Goal: Information Seeking & Learning: Find specific fact

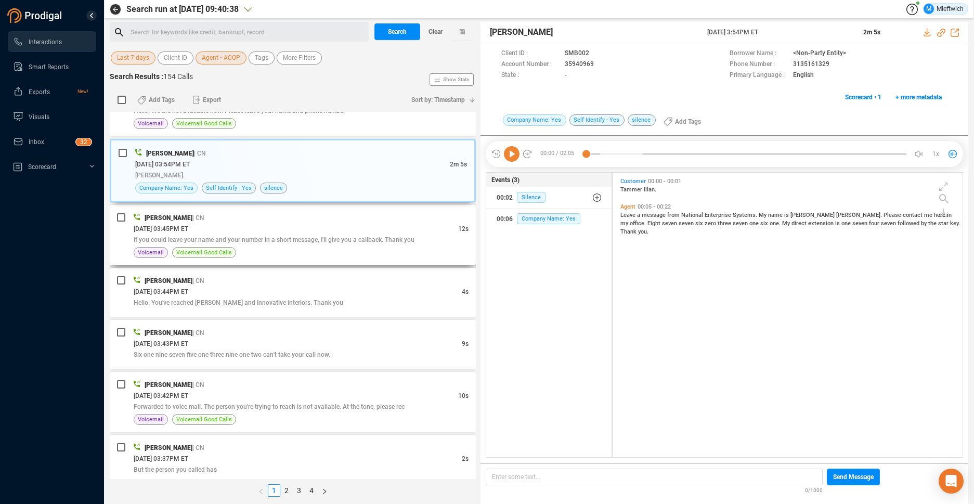
scroll to position [282, 344]
click at [233, 61] on span "Agent • ACOP" at bounding box center [221, 58] width 38 height 13
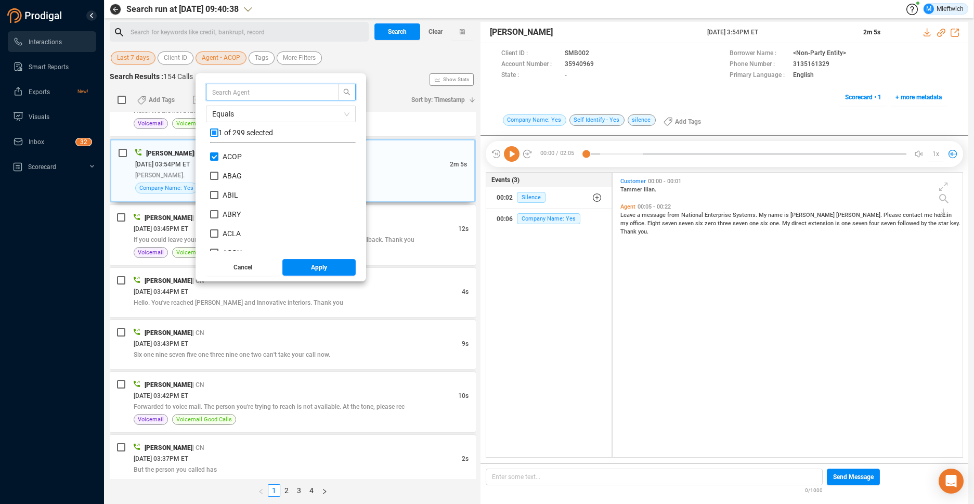
scroll to position [97, 140]
click at [213, 152] on label "ACOP" at bounding box center [228, 156] width 36 height 11
click at [213, 152] on input "ACOP" at bounding box center [214, 156] width 8 height 8
checkbox input "false"
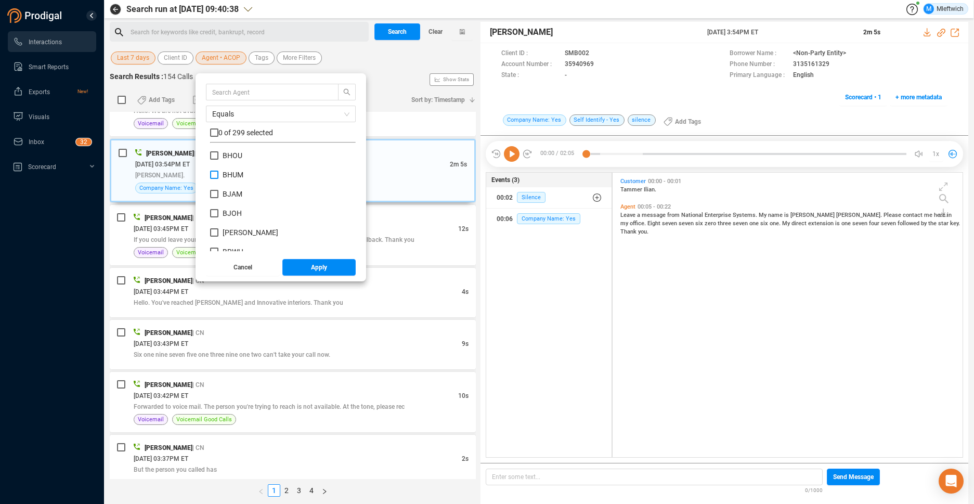
click at [213, 176] on input "BHUM" at bounding box center [214, 175] width 8 height 8
checkbox input "true"
click at [312, 268] on span "Apply" at bounding box center [319, 267] width 16 height 17
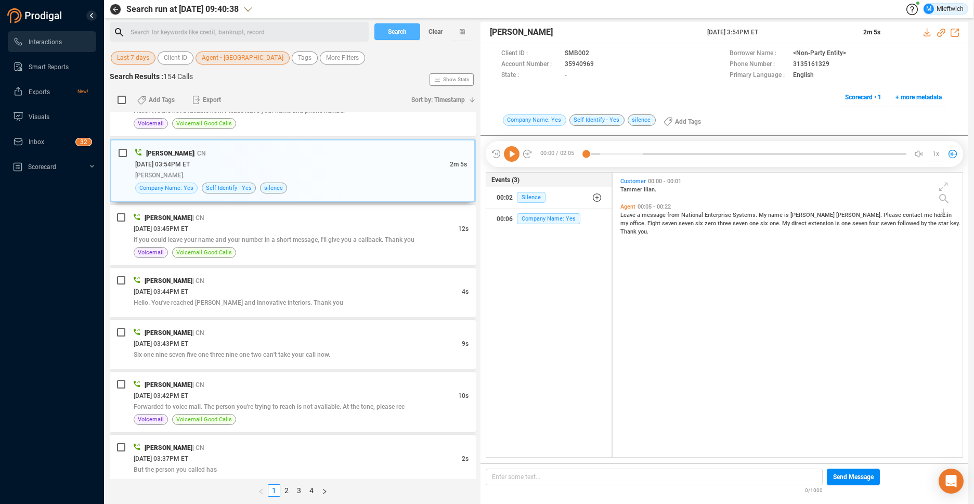
click at [401, 23] on span "Search" at bounding box center [397, 31] width 19 height 17
click at [400, 27] on div "Search Clear" at bounding box center [424, 32] width 104 height 20
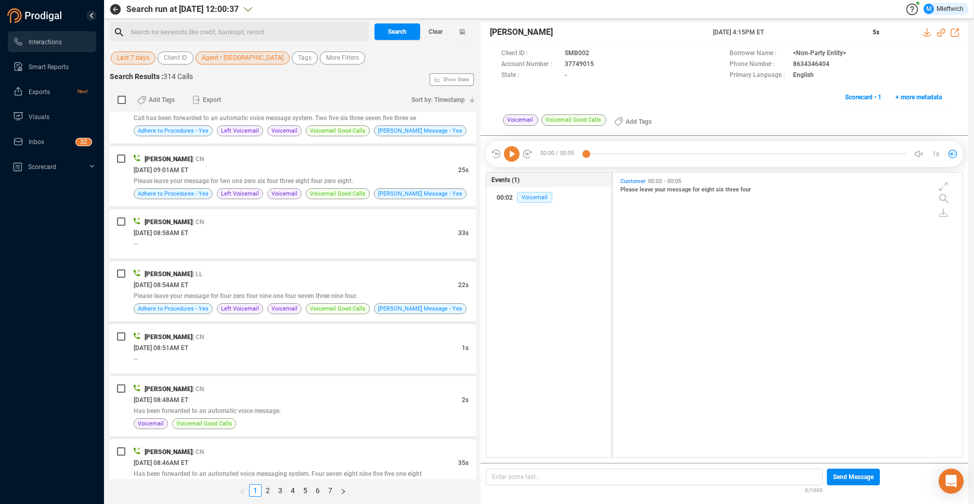
scroll to position [2565, 0]
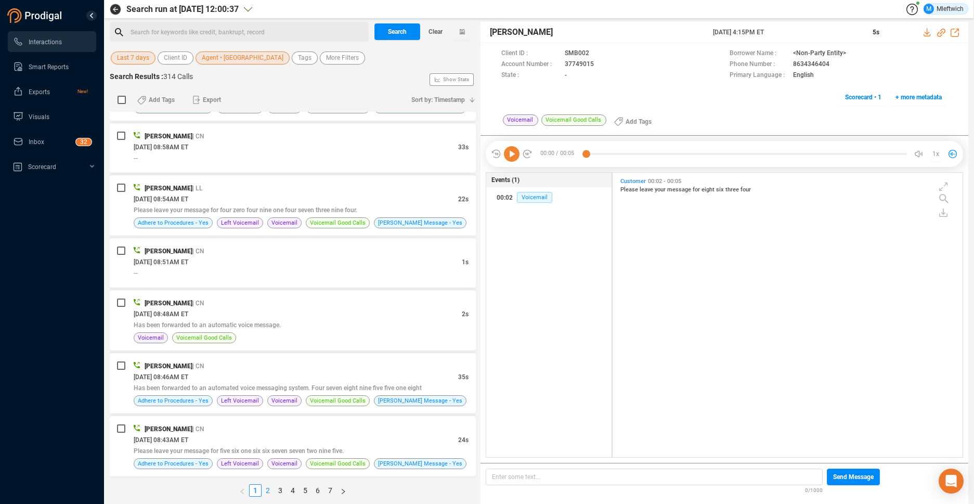
click at [267, 490] on link "2" at bounding box center [267, 490] width 11 height 11
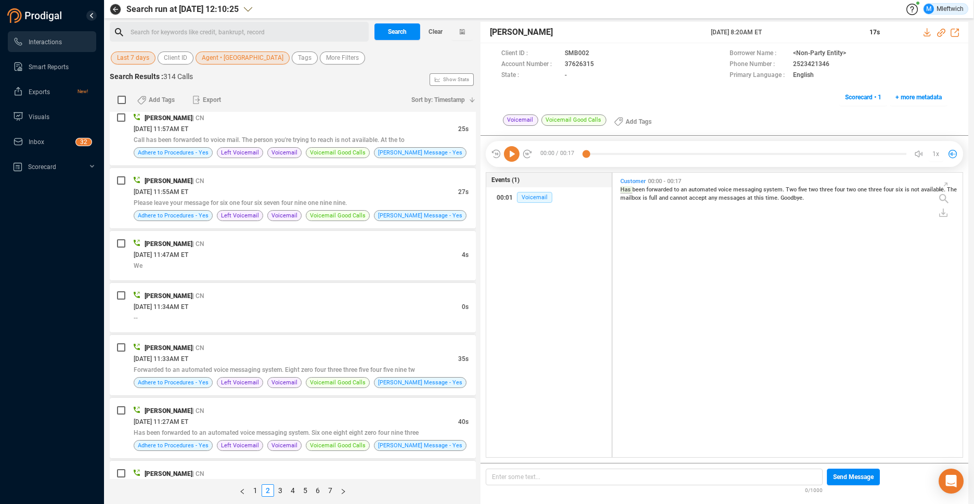
scroll to position [2576, 0]
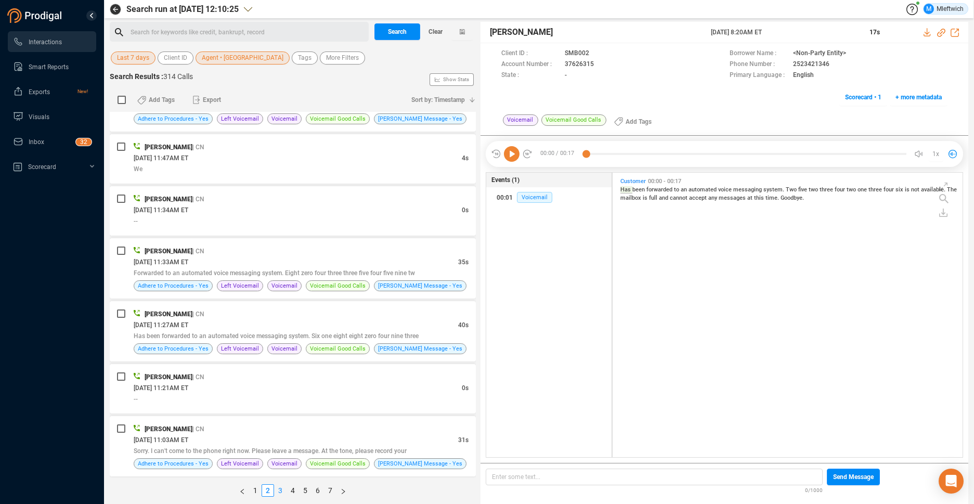
click at [280, 490] on link "3" at bounding box center [280, 490] width 11 height 11
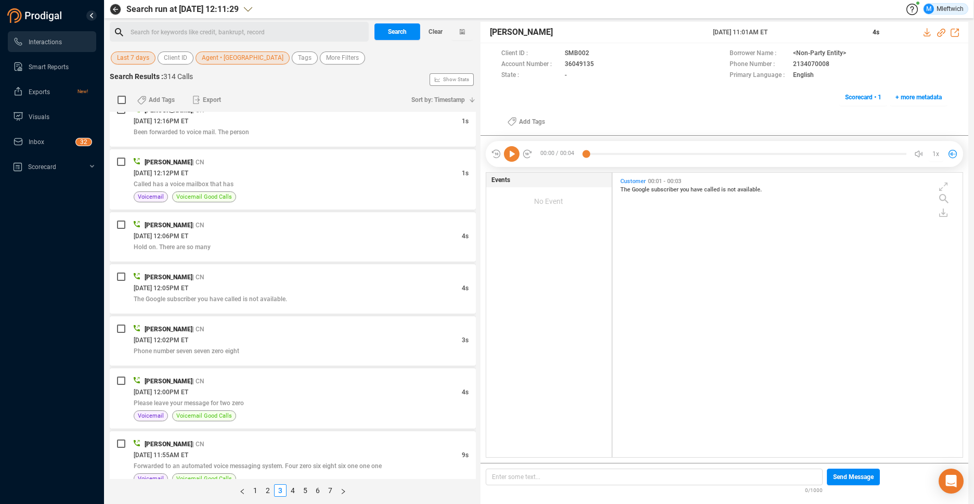
scroll to position [2565, 0]
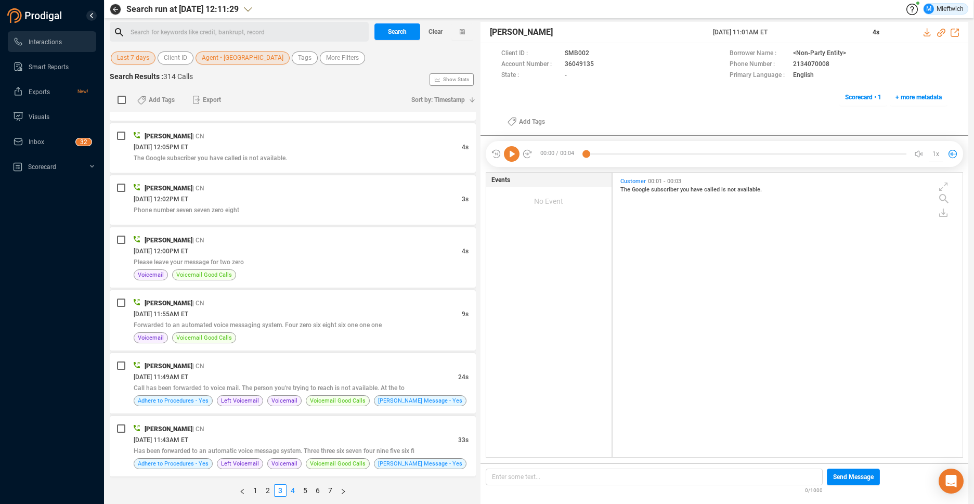
click at [292, 492] on link "4" at bounding box center [292, 490] width 11 height 11
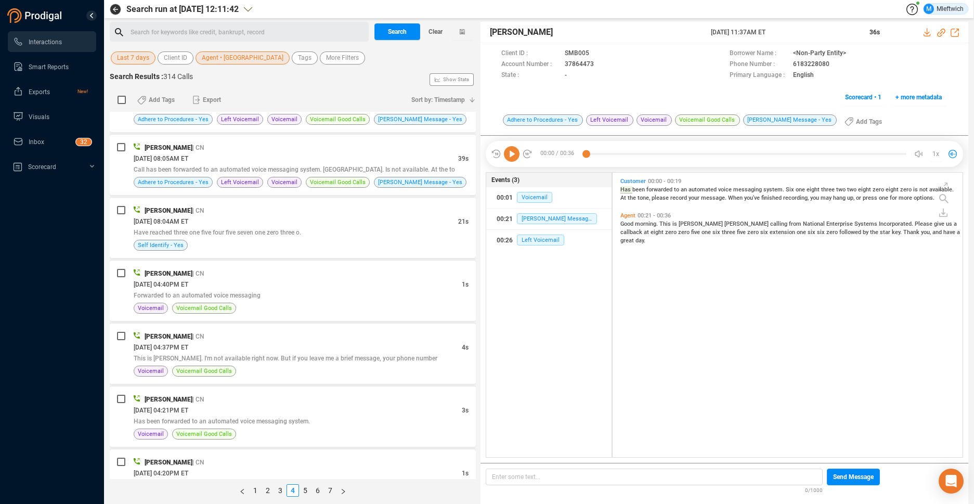
scroll to position [2619, 0]
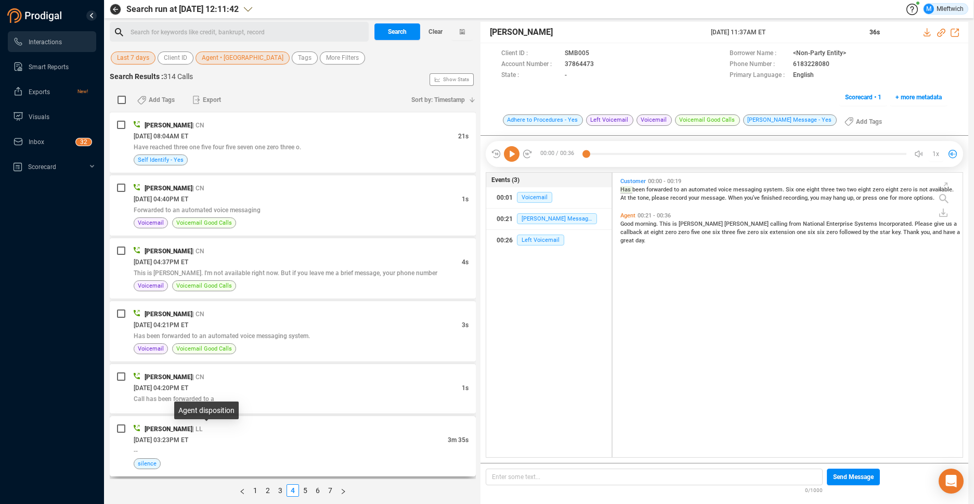
click at [203, 432] on span "| LL" at bounding box center [197, 429] width 10 height 7
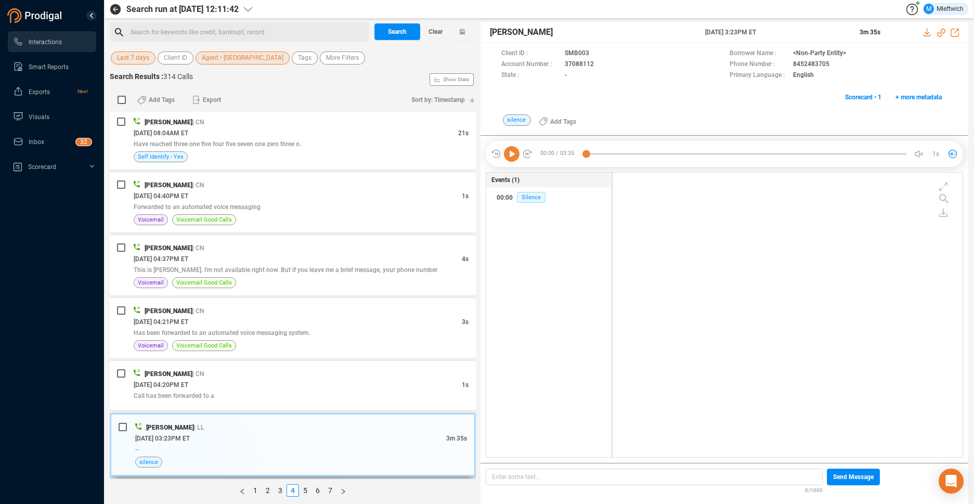
click at [320, 443] on div "[DATE] 03:23PM ET" at bounding box center [290, 438] width 311 height 11
click at [304, 490] on link "5" at bounding box center [305, 490] width 11 height 11
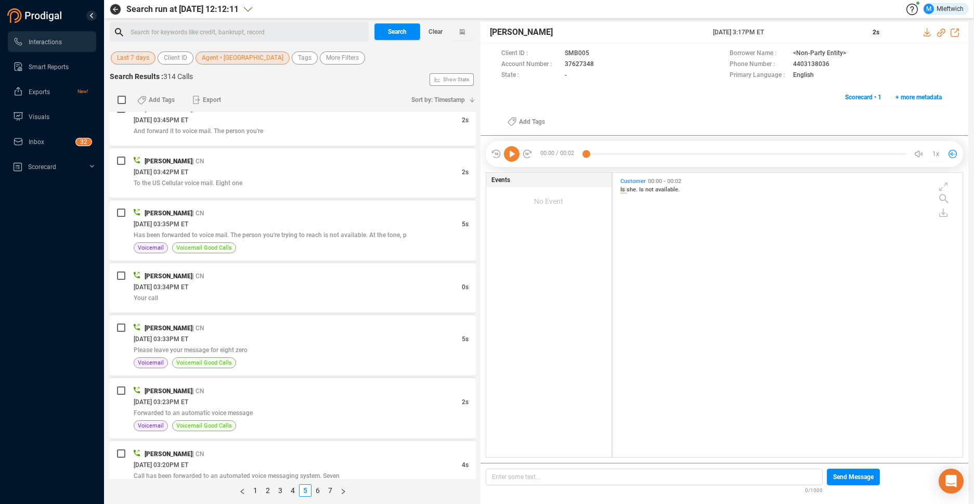
scroll to position [2543, 0]
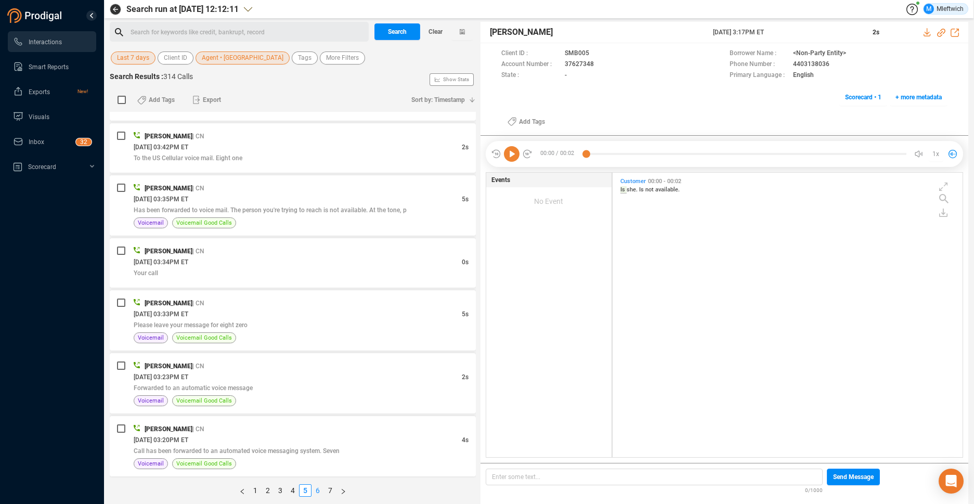
click at [318, 488] on link "6" at bounding box center [317, 490] width 11 height 11
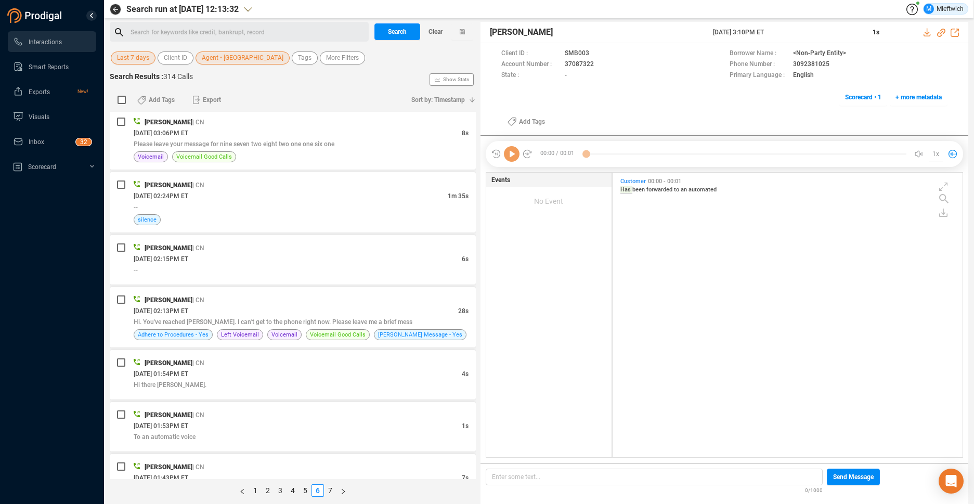
scroll to position [282, 344]
click at [439, 195] on div "[DATE] 02:24PM ET" at bounding box center [291, 195] width 314 height 11
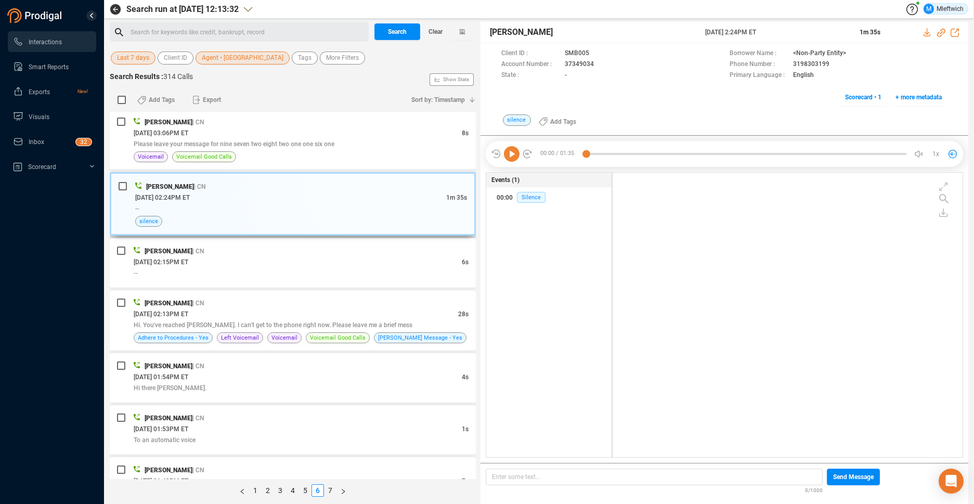
click at [450, 194] on span "1m 35s" at bounding box center [456, 197] width 21 height 7
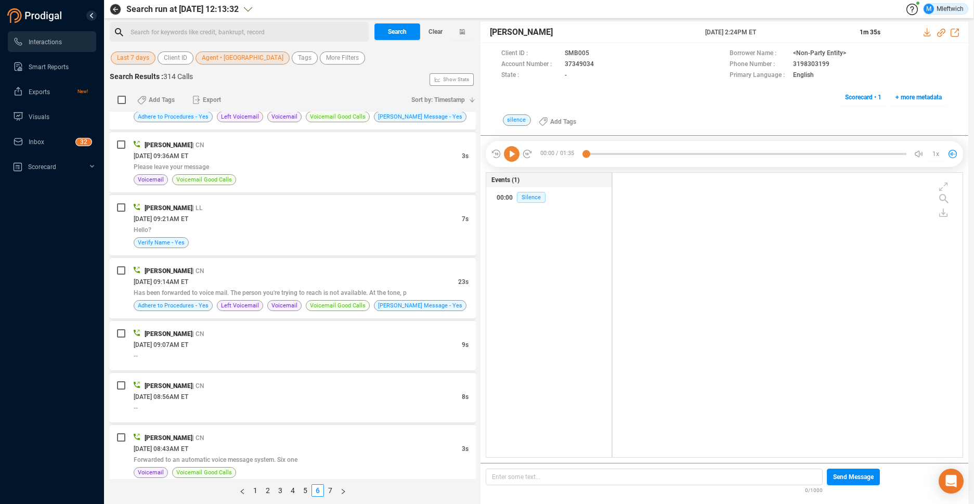
scroll to position [2543, 0]
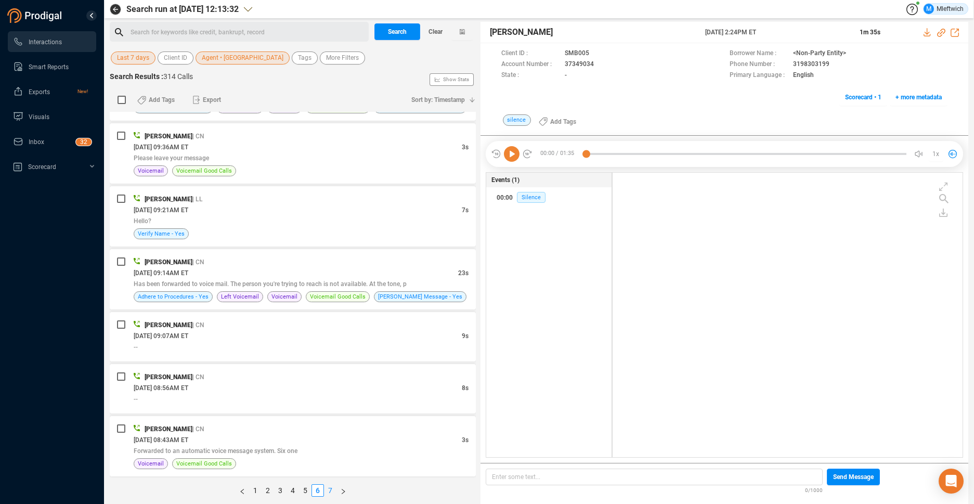
click at [332, 488] on link "7" at bounding box center [330, 490] width 11 height 11
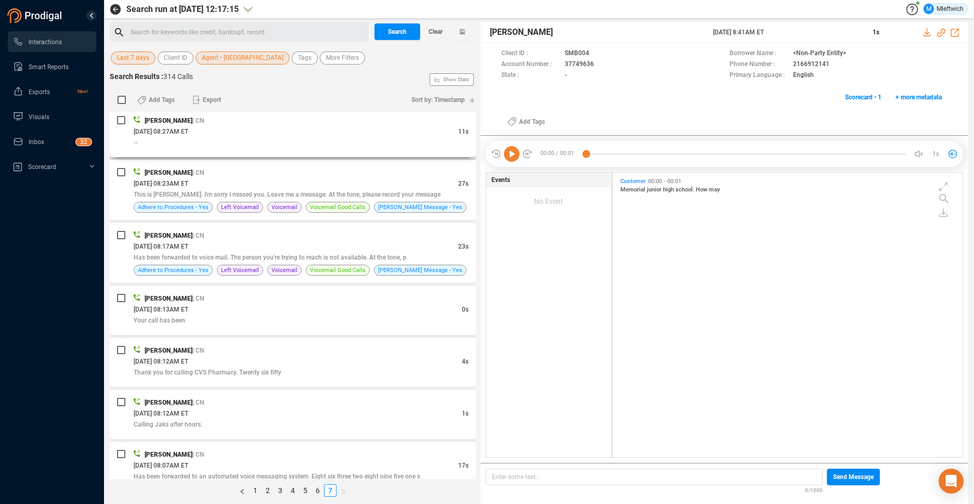
scroll to position [419, 0]
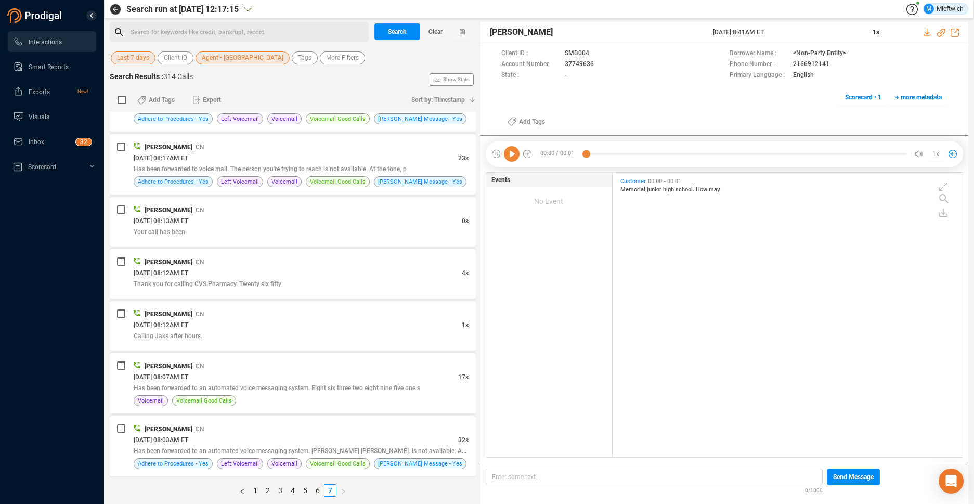
click at [343, 493] on icon "right" at bounding box center [343, 490] width 3 height 5
click at [254, 490] on link "1" at bounding box center [255, 490] width 11 height 11
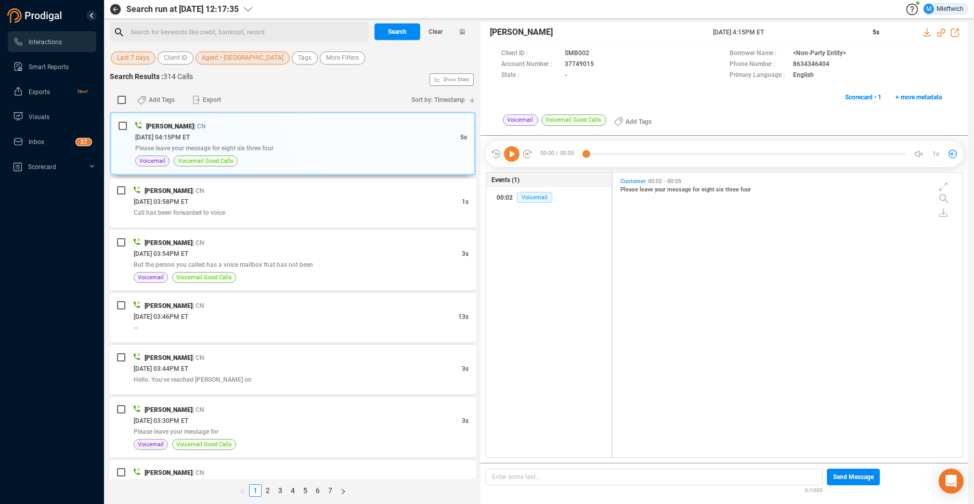
scroll to position [282, 344]
click at [237, 60] on span "Agent • [GEOGRAPHIC_DATA]" at bounding box center [243, 58] width 82 height 13
click at [238, 60] on span "Agent • [GEOGRAPHIC_DATA]" at bounding box center [243, 58] width 82 height 13
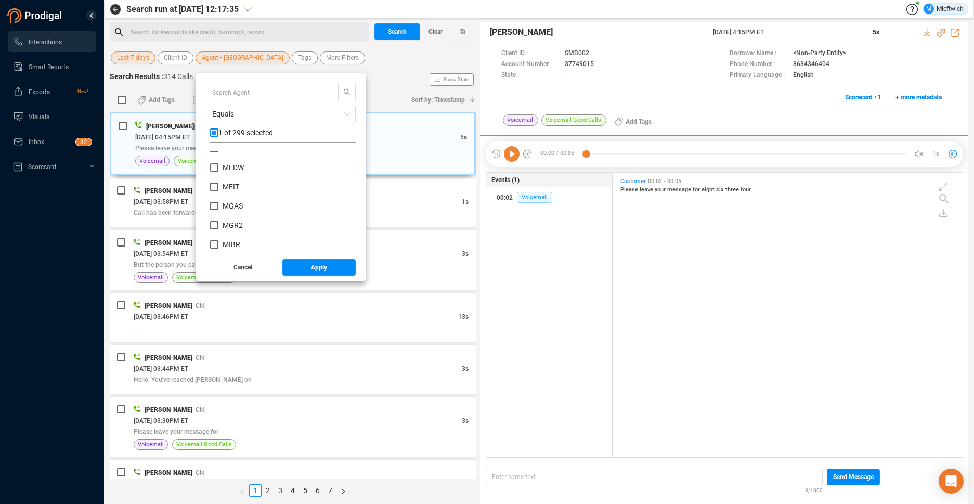
scroll to position [3846, 0]
click at [212, 182] on input "MIBR" at bounding box center [214, 180] width 8 height 8
checkbox input "true"
drag, startPoint x: 211, startPoint y: 132, endPoint x: 215, endPoint y: 142, distance: 10.7
click at [212, 133] on input "checkbox" at bounding box center [214, 132] width 8 height 8
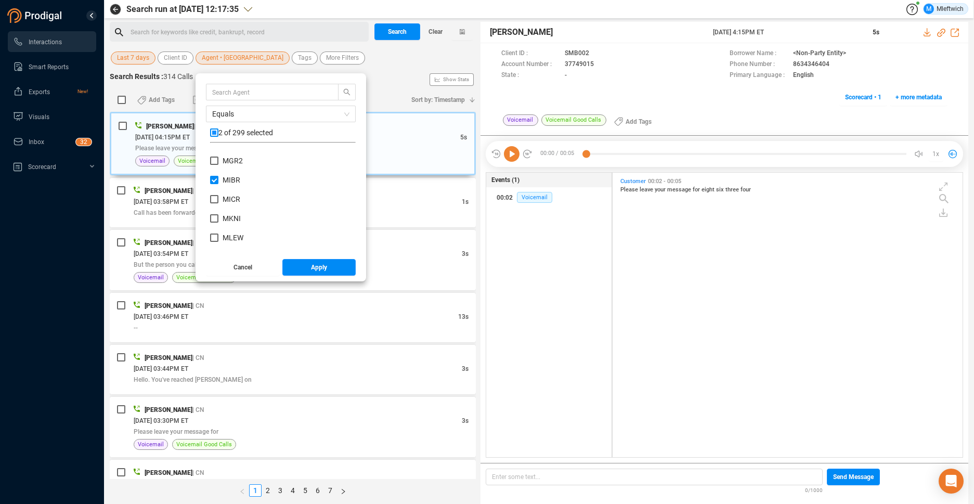
checkbox input "true"
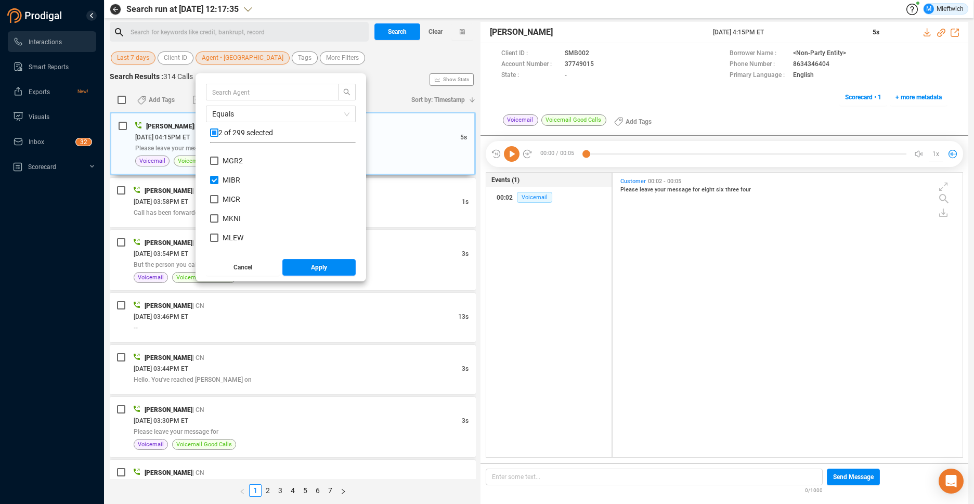
checkbox input "true"
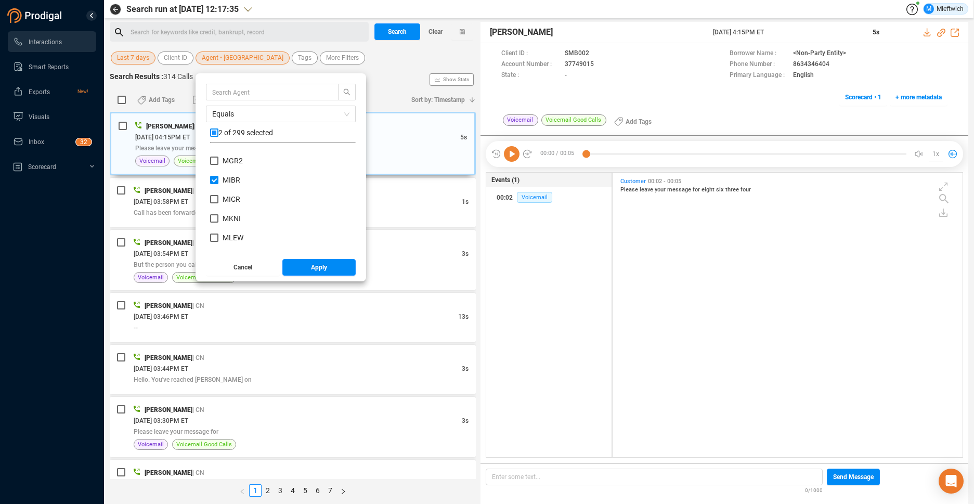
checkbox input "true"
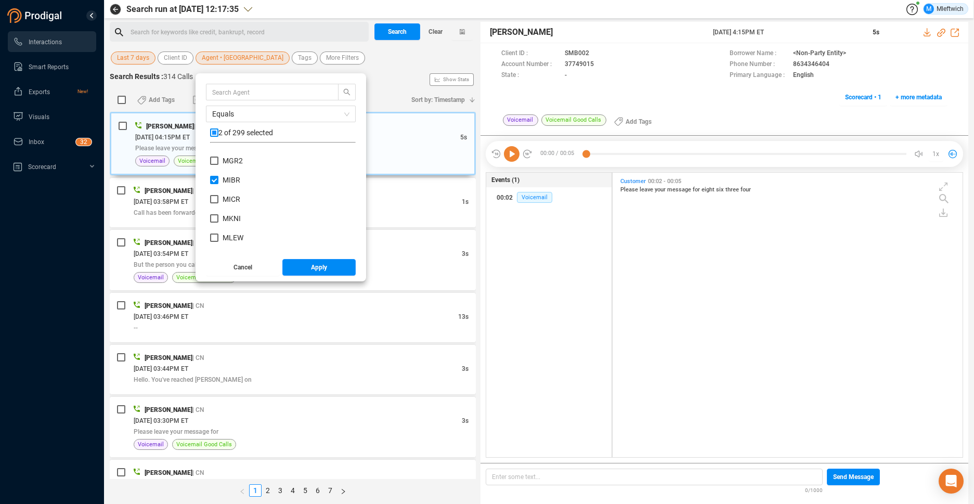
checkbox input "true"
click at [213, 128] on input "checkbox" at bounding box center [214, 132] width 8 height 8
checkbox input "false"
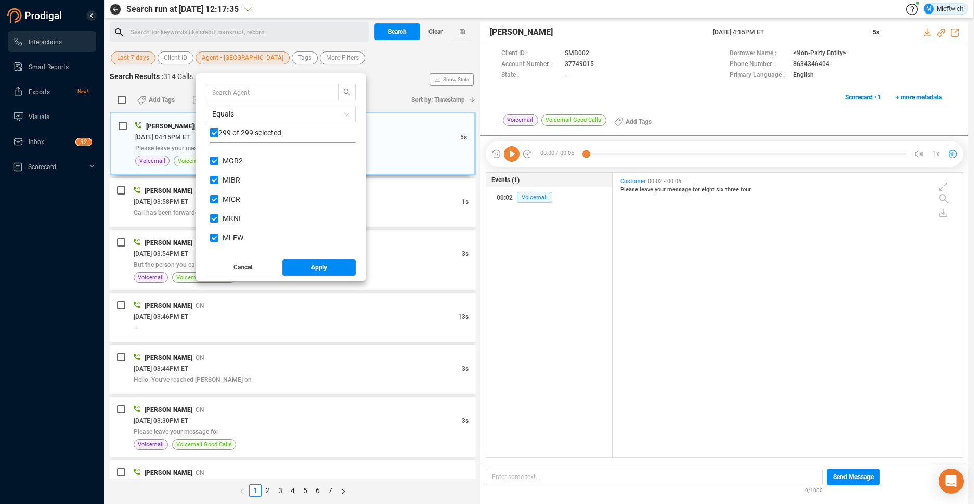
checkbox input "false"
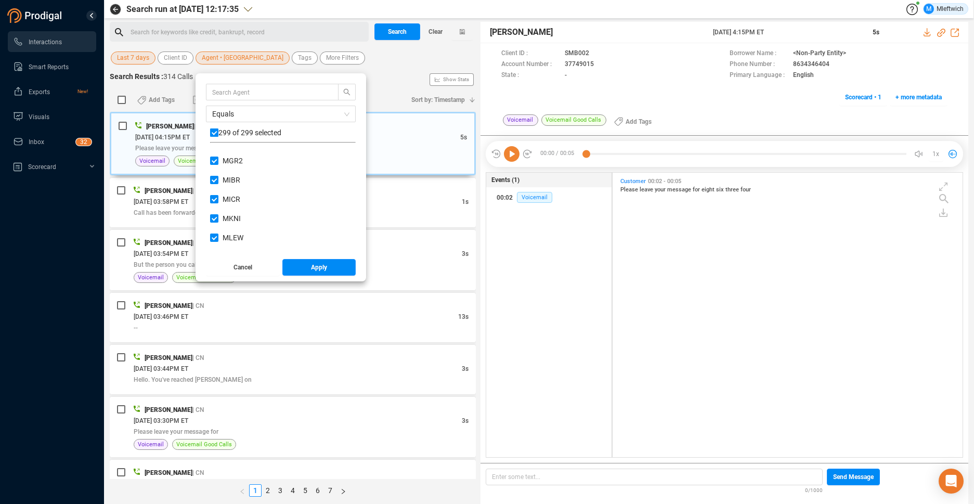
checkbox input "false"
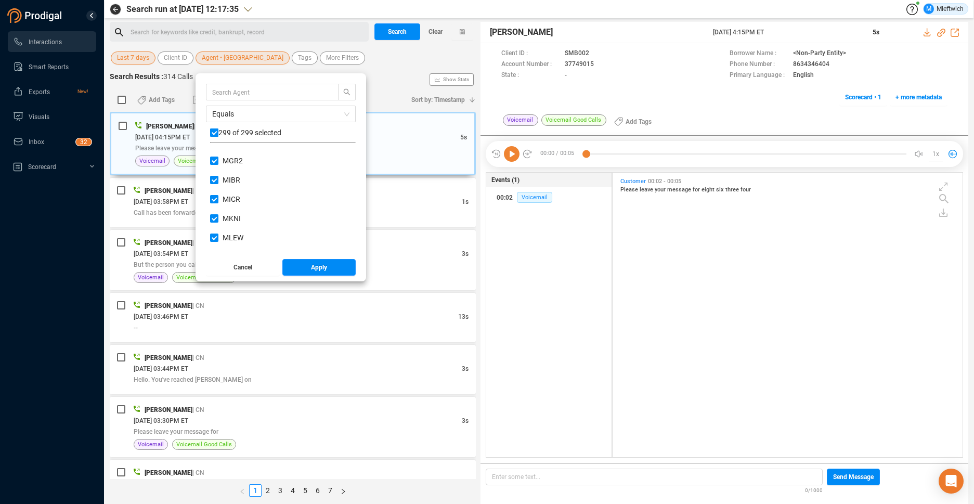
checkbox input "false"
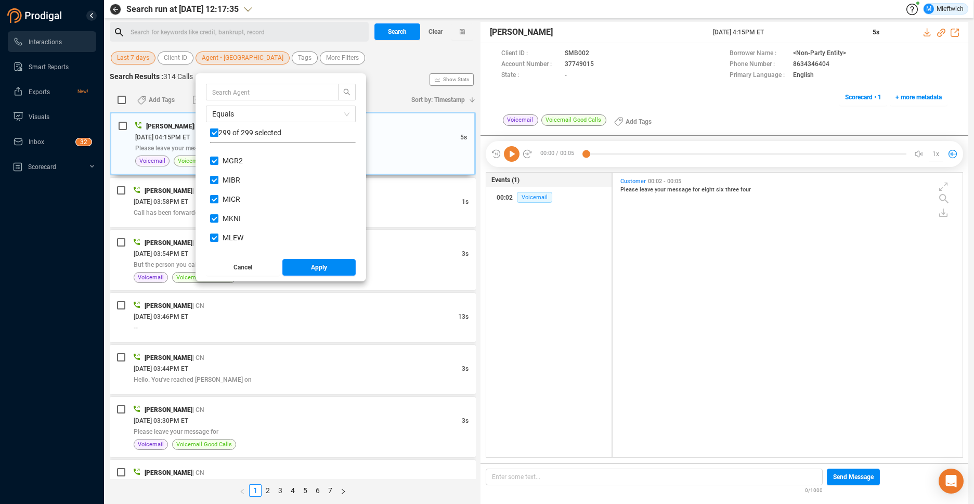
checkbox input "false"
click at [212, 180] on input "MIBR" at bounding box center [214, 180] width 8 height 8
checkbox input "true"
click at [321, 269] on span "Apply" at bounding box center [319, 267] width 16 height 17
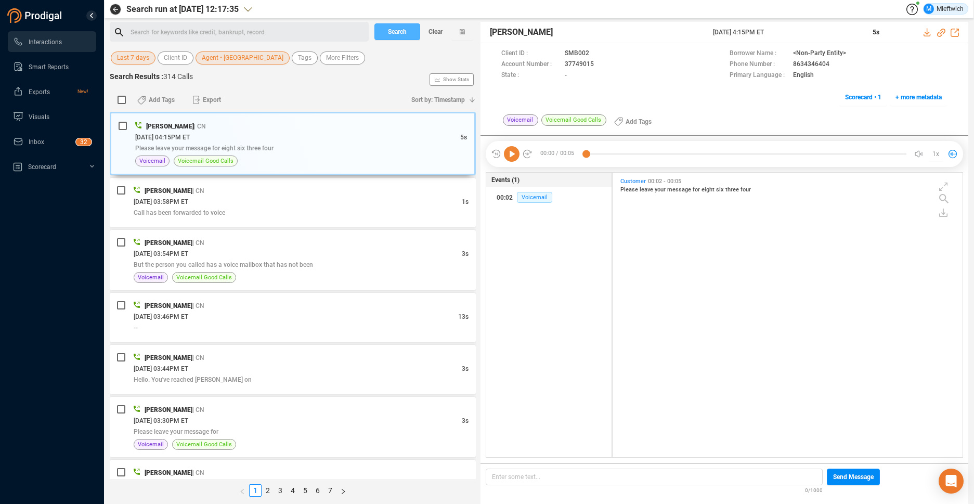
click at [397, 35] on span "Search" at bounding box center [397, 31] width 19 height 17
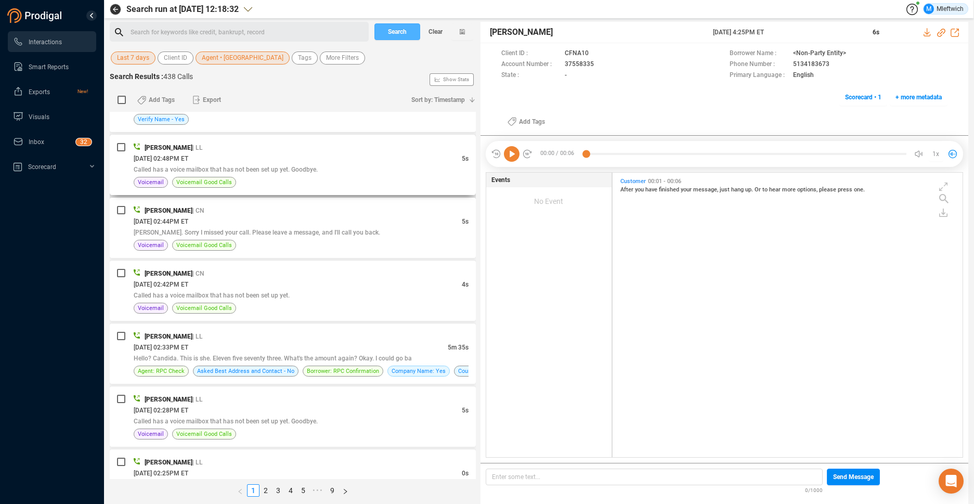
scroll to position [1432, 0]
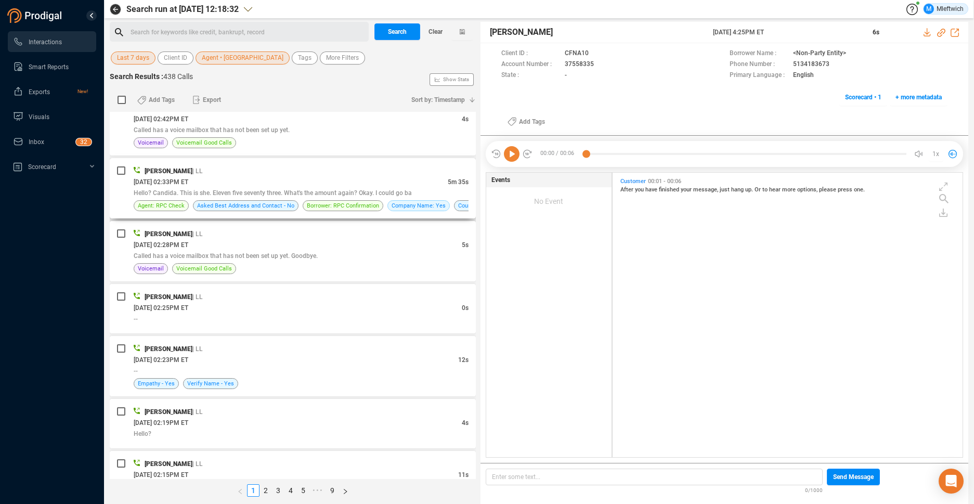
click at [417, 171] on div "[PERSON_NAME] | LL" at bounding box center [301, 170] width 335 height 11
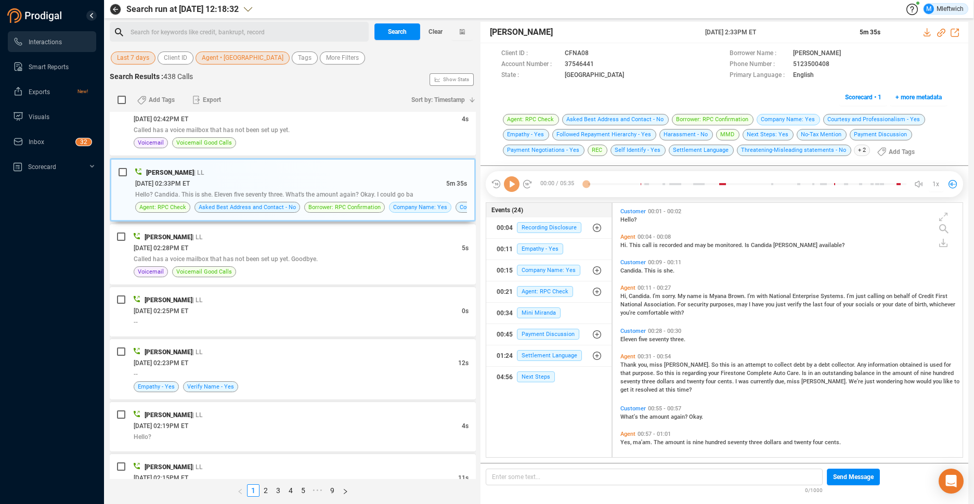
scroll to position [252, 344]
click at [600, 63] on icon at bounding box center [603, 65] width 8 height 8
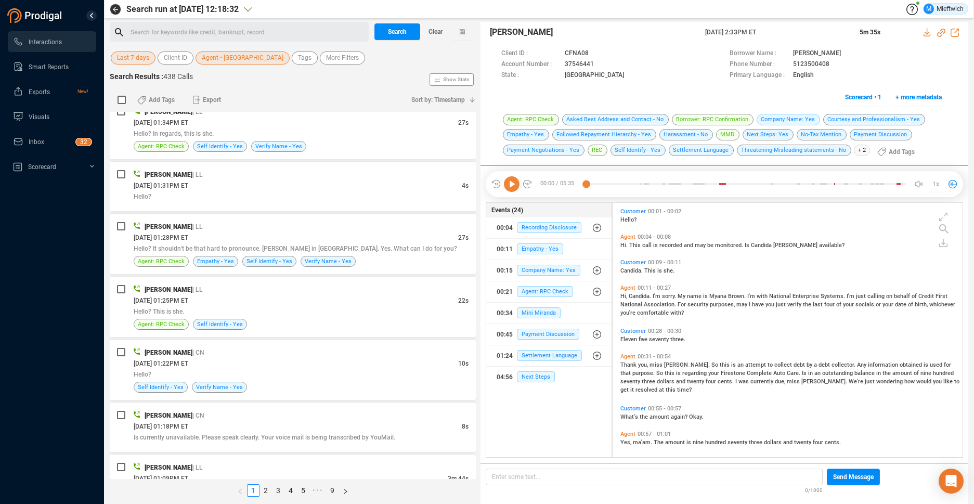
scroll to position [2630, 0]
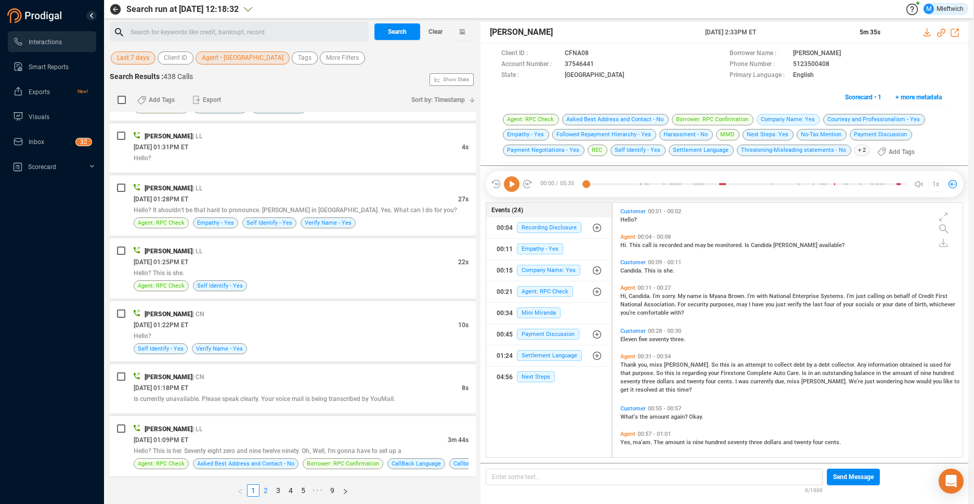
click at [264, 490] on link "2" at bounding box center [265, 490] width 11 height 11
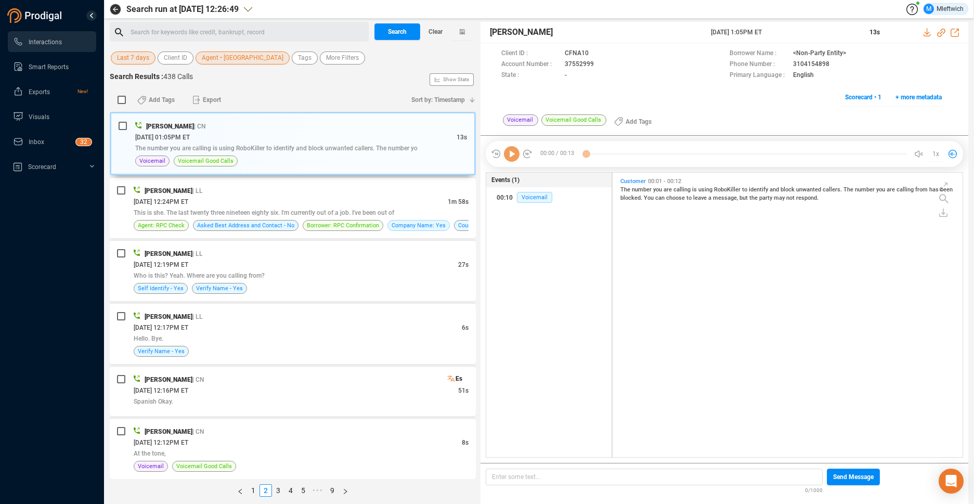
scroll to position [3, 6]
click at [332, 490] on link "9" at bounding box center [332, 490] width 11 height 11
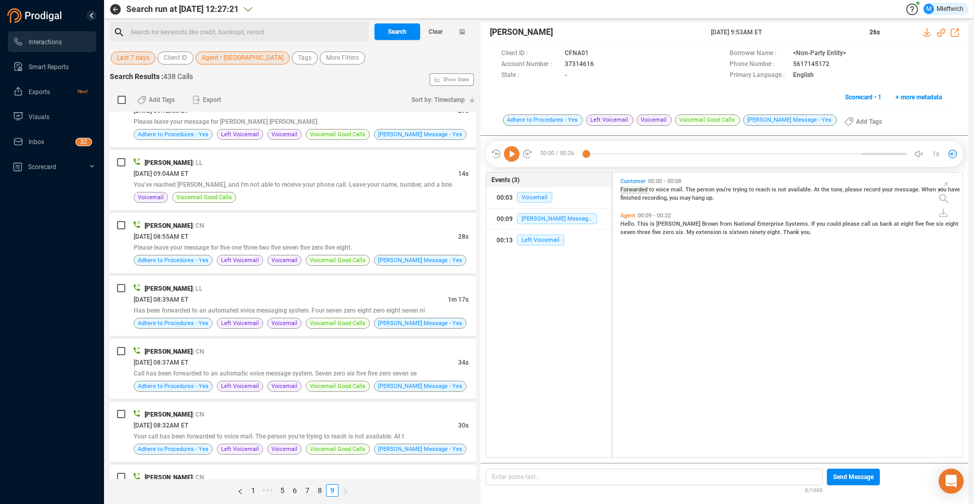
scroll to position [865, 0]
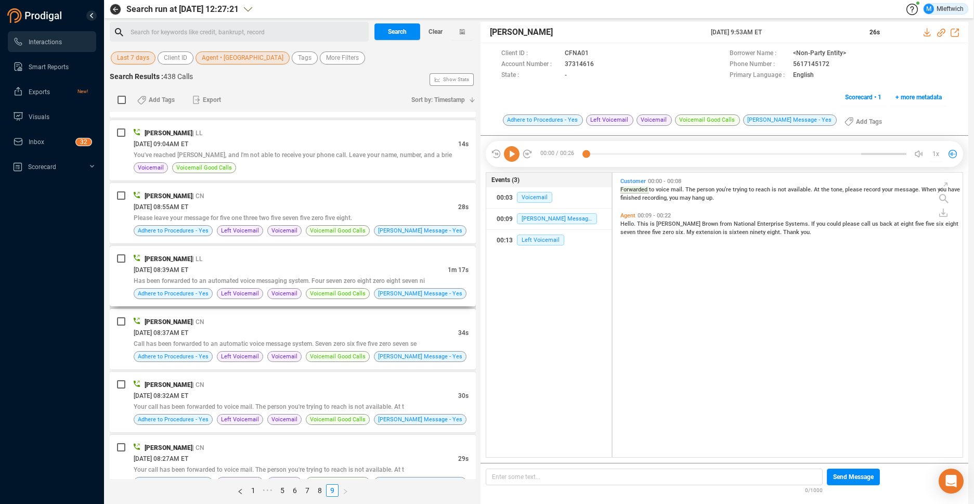
click at [402, 279] on span "Has been forwarded to an automated voice messaging system. Four seven zero eigh…" at bounding box center [279, 280] width 291 height 7
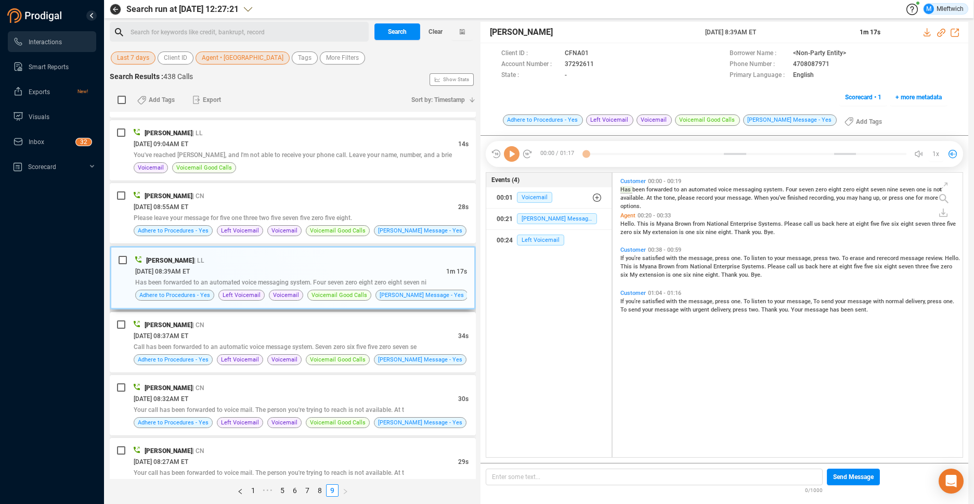
scroll to position [282, 344]
click at [413, 282] on span "Has been forwarded to an automated voice messaging system. Four seven zero eigh…" at bounding box center [280, 282] width 291 height 7
click at [600, 66] on icon at bounding box center [603, 65] width 8 height 8
click at [600, 65] on icon at bounding box center [603, 65] width 8 height 8
